Goal: Task Accomplishment & Management: Manage account settings

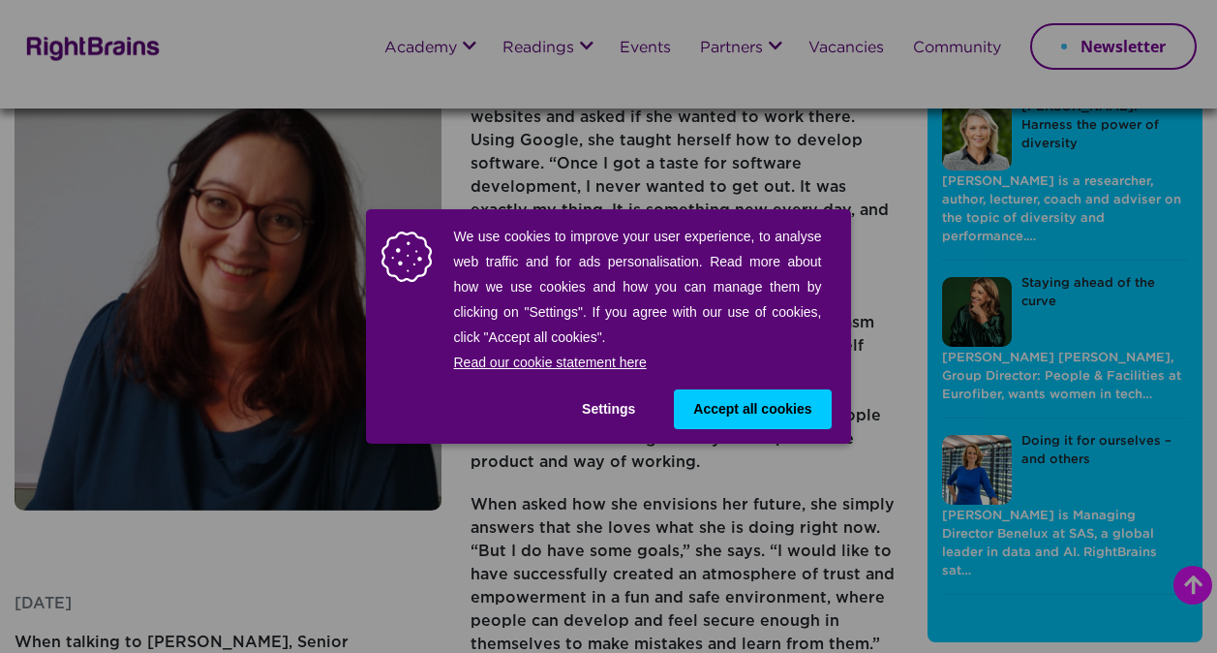
scroll to position [241, 0]
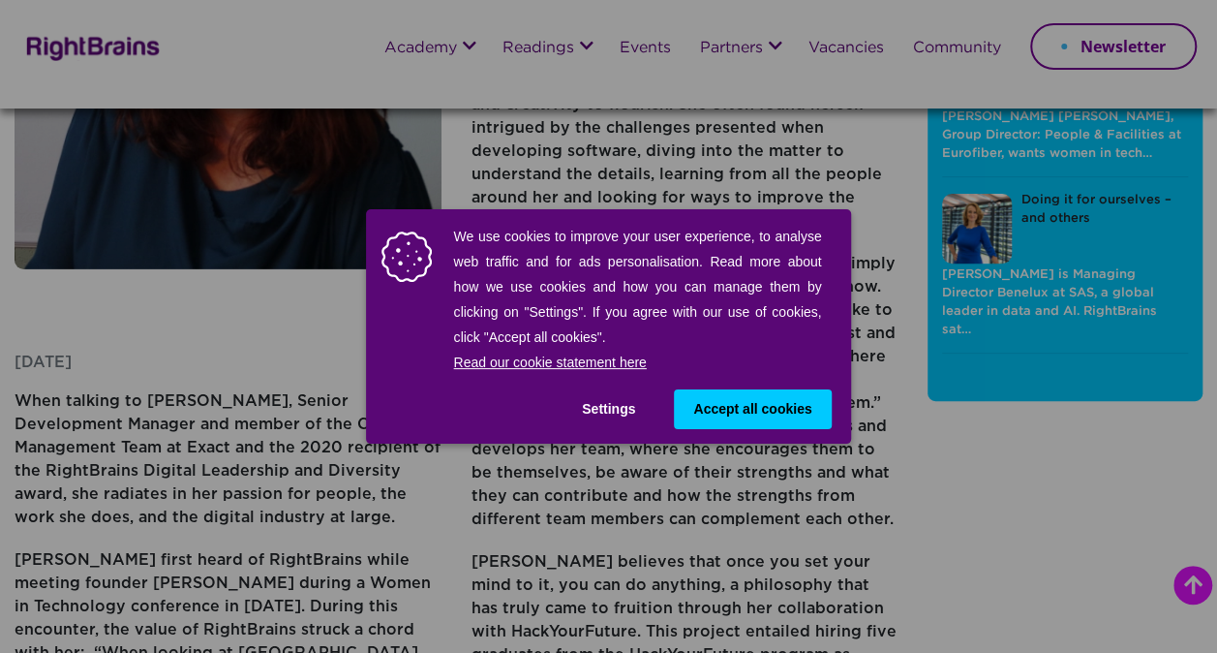
click at [619, 385] on div "We use cookies to improve your user experience, to analyse web traffic and for …" at bounding box center [608, 326] width 484 height 234
click at [618, 403] on button "Settings" at bounding box center [609, 409] width 92 height 40
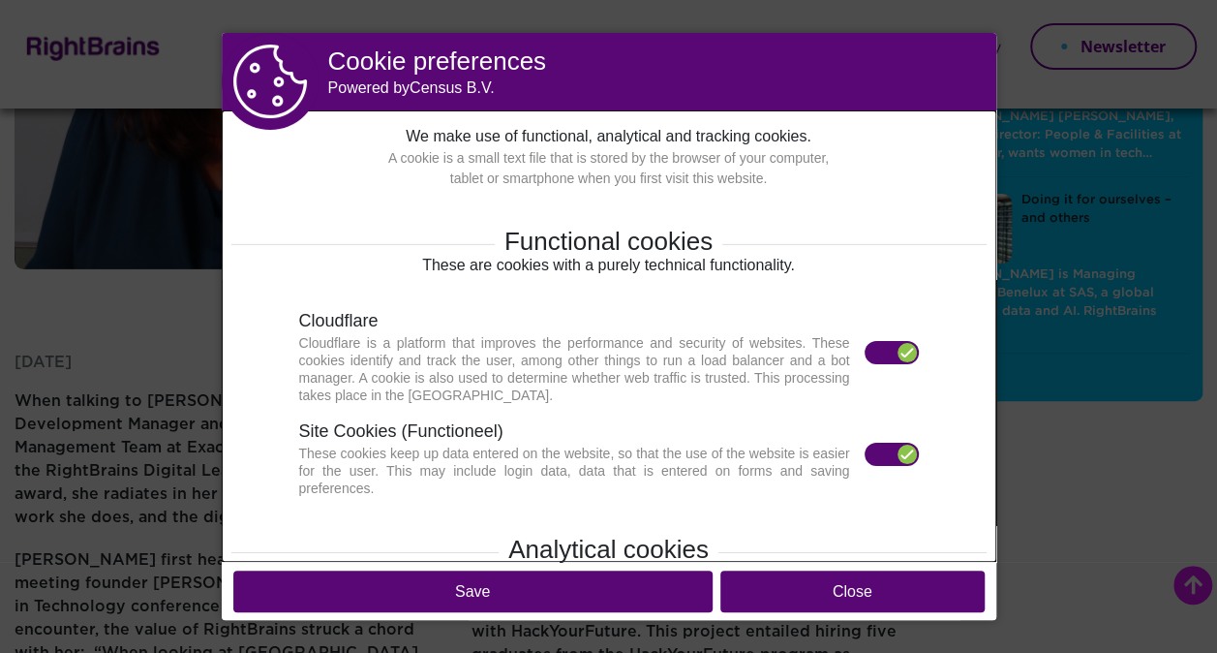
click at [898, 455] on div at bounding box center [907, 453] width 19 height 19
click at [883, 351] on label at bounding box center [892, 352] width 54 height 23
click at [902, 351] on div at bounding box center [907, 352] width 19 height 19
click at [898, 457] on div at bounding box center [907, 453] width 19 height 19
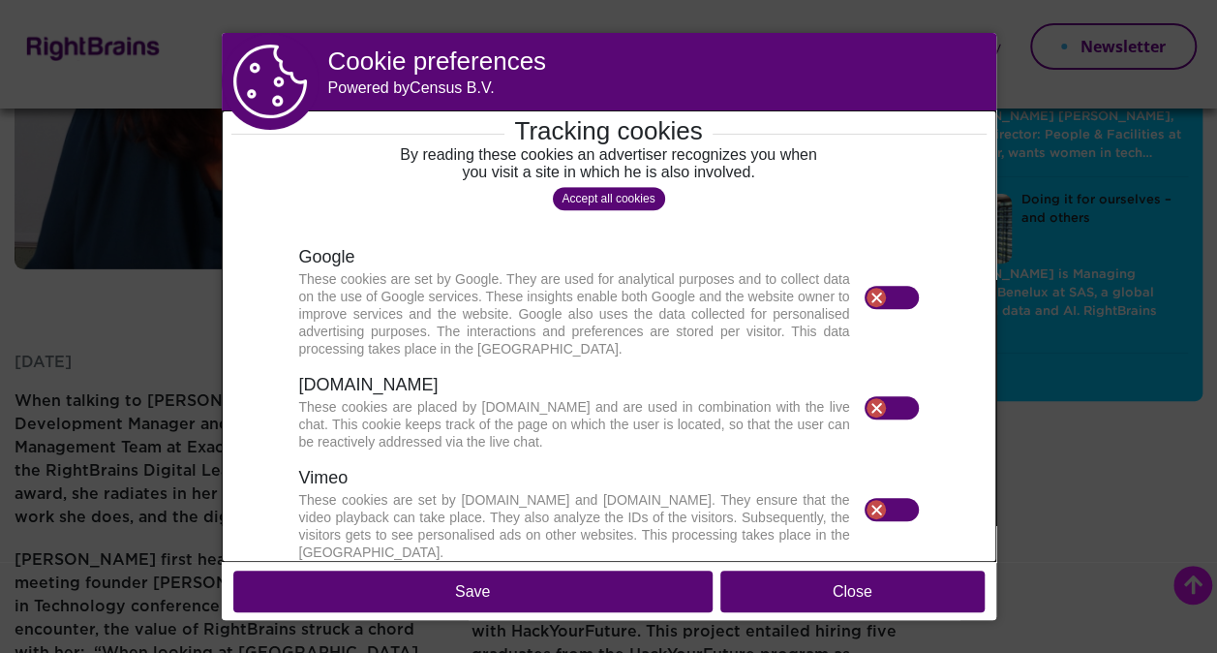
scroll to position [657, 0]
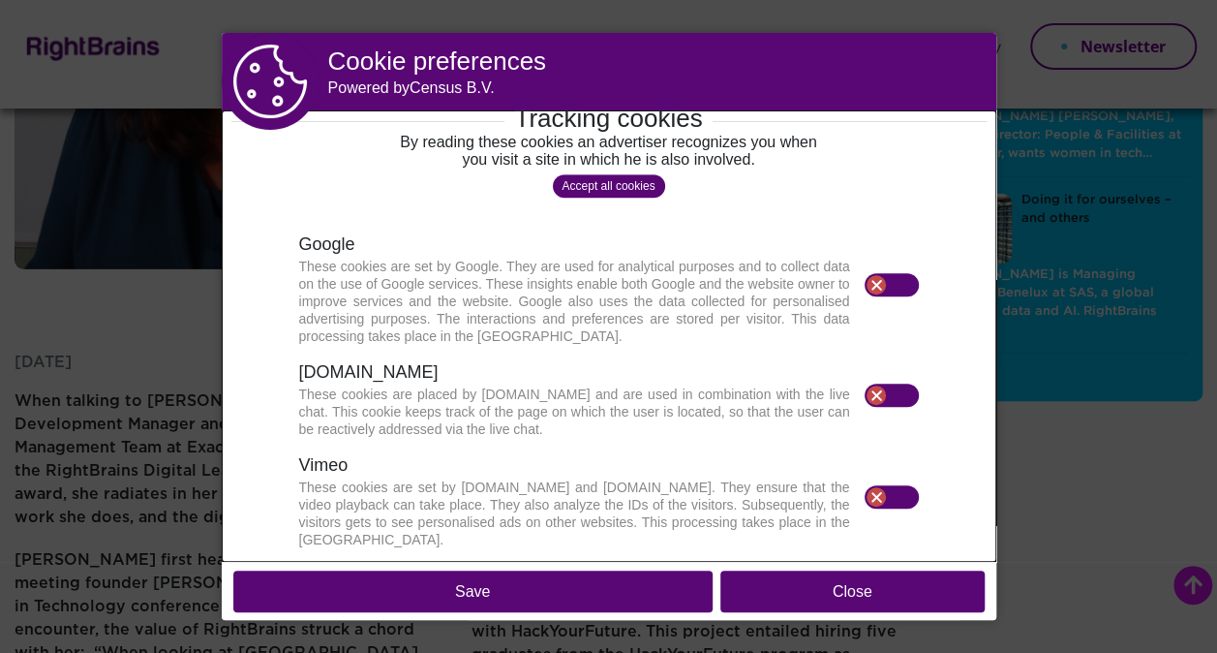
click at [764, 597] on button "Close" at bounding box center [852, 591] width 264 height 42
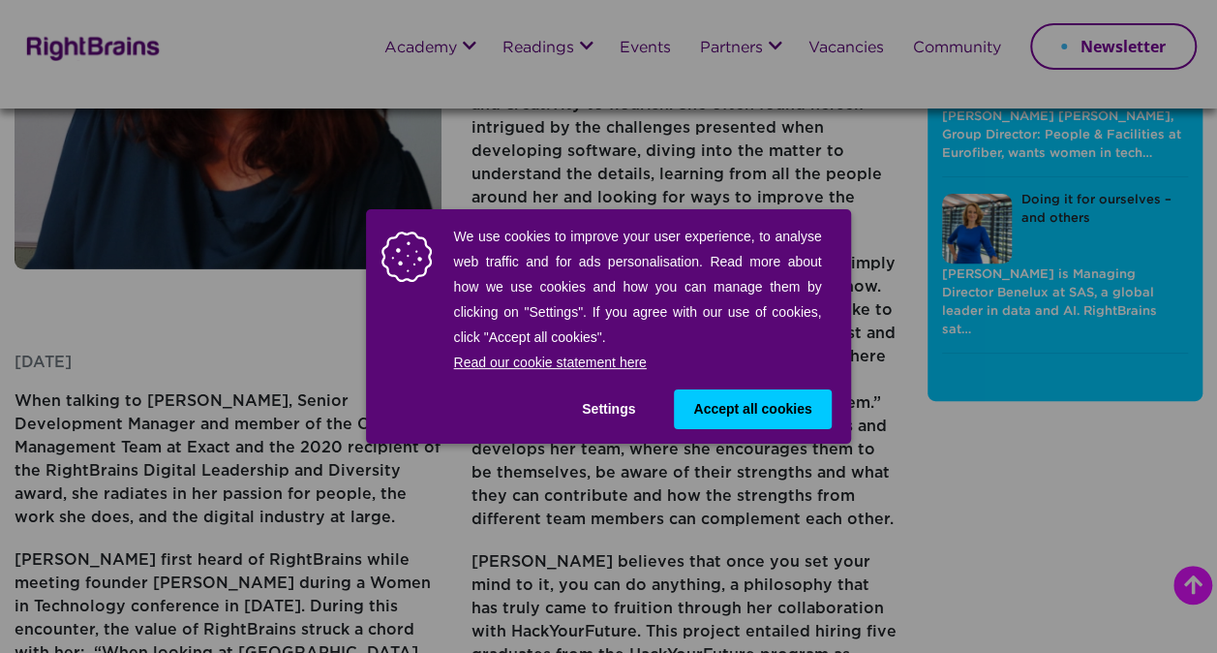
click at [616, 405] on button "Settings" at bounding box center [609, 409] width 92 height 40
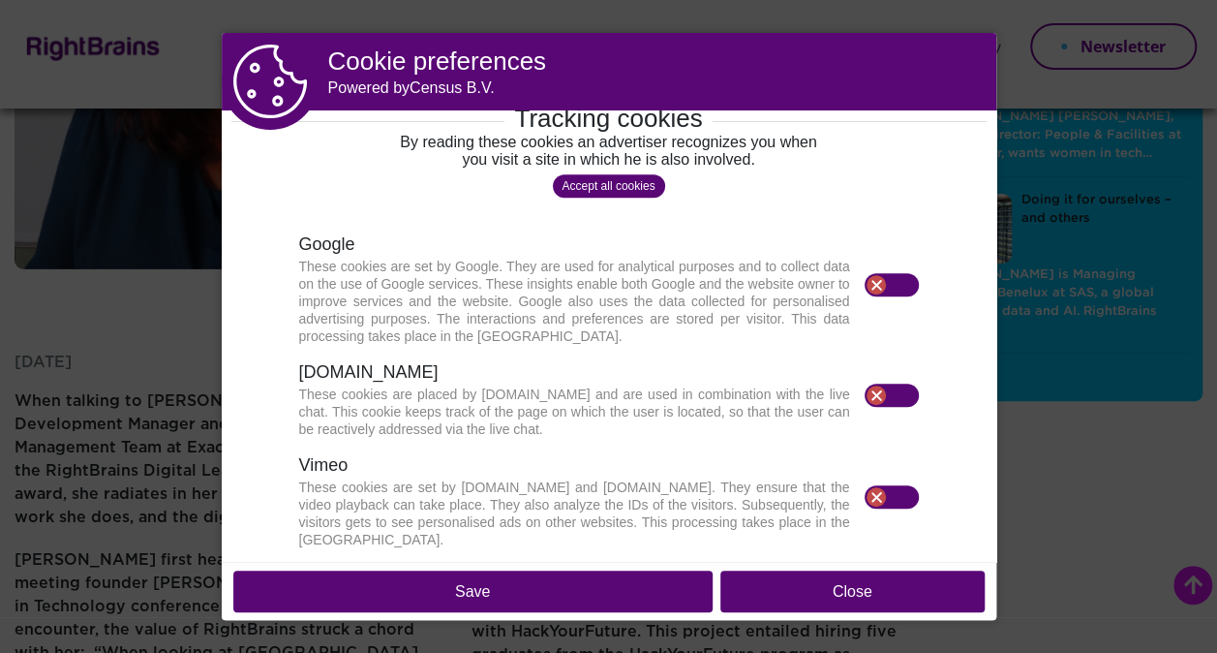
click at [618, 574] on button "Save" at bounding box center [472, 591] width 479 height 42
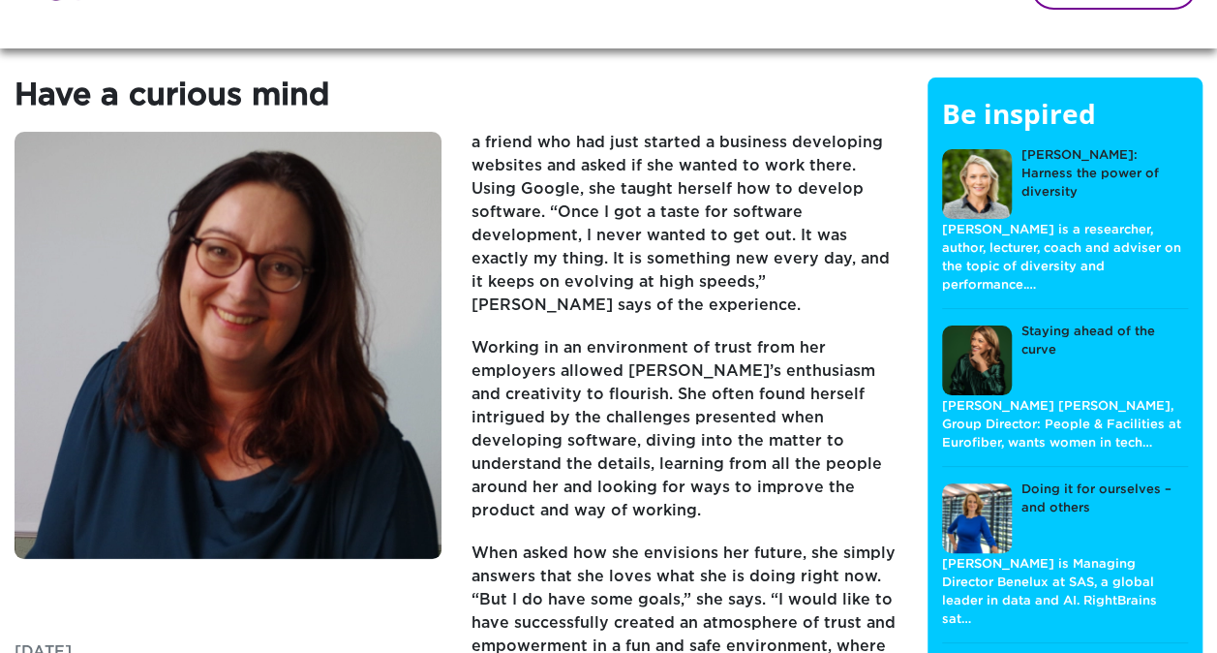
scroll to position [57, 0]
